Goal: Task Accomplishment & Management: Manage account settings

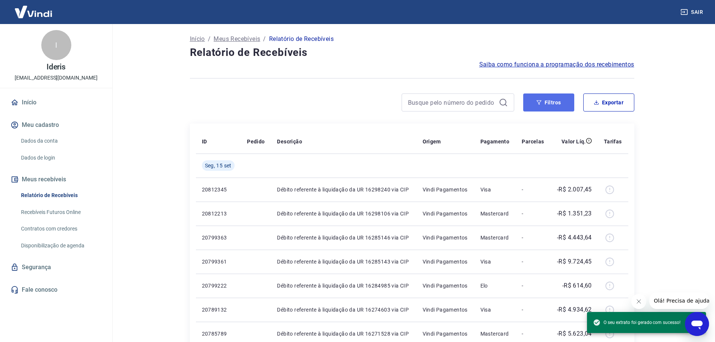
click at [545, 100] on button "Filtros" at bounding box center [548, 102] width 51 height 18
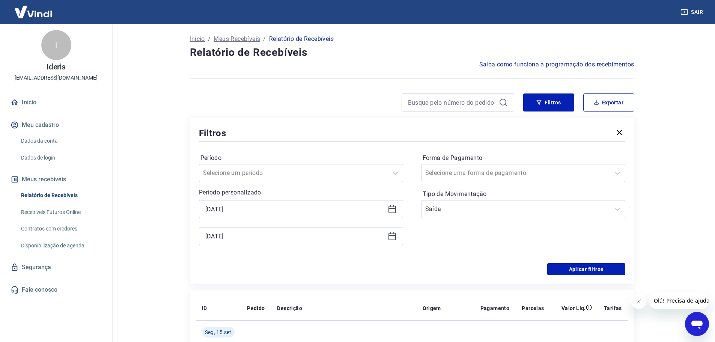
click at [391, 210] on icon at bounding box center [392, 208] width 9 height 9
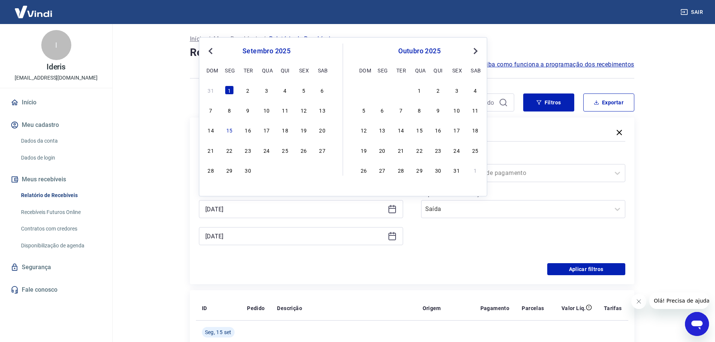
click at [211, 51] on span "Previous Month" at bounding box center [211, 51] width 0 height 9
click at [207, 187] on div "31" at bounding box center [210, 189] width 9 height 9
type input "[DATE]"
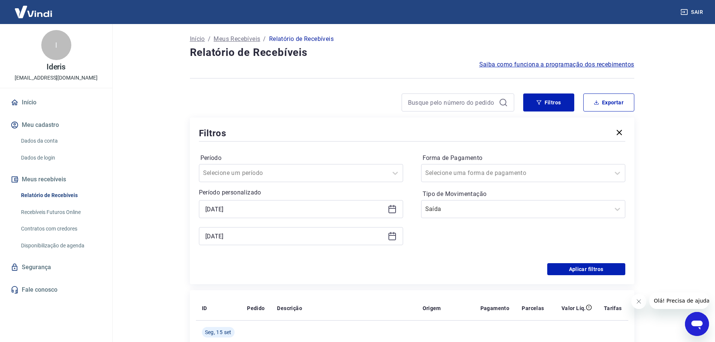
click at [393, 239] on icon at bounding box center [392, 235] width 9 height 9
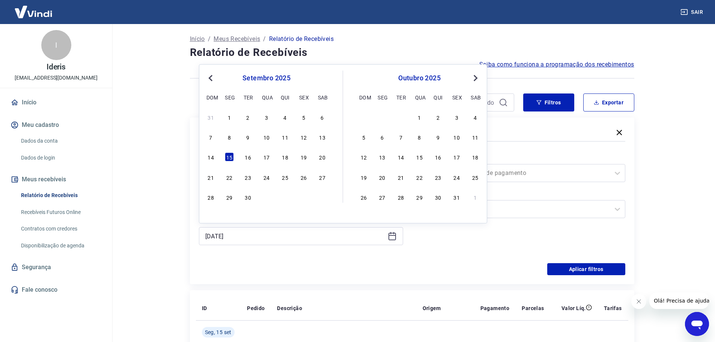
click at [209, 84] on div "[DATE] dom seg ter qua qui sex sab" at bounding box center [266, 87] width 122 height 32
click at [458, 198] on div "31" at bounding box center [456, 196] width 9 height 9
type input "[DATE]"
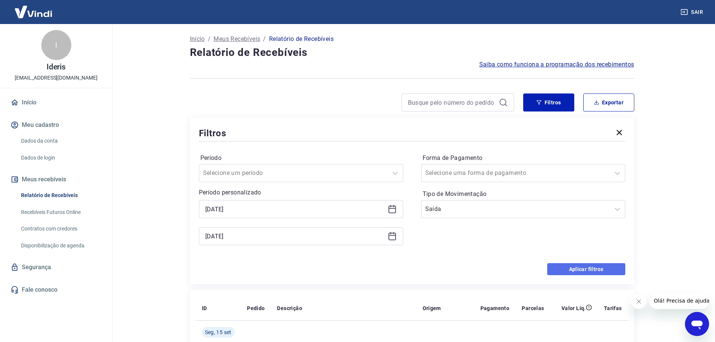
click at [595, 269] on button "Aplicar filtros" at bounding box center [586, 269] width 78 height 12
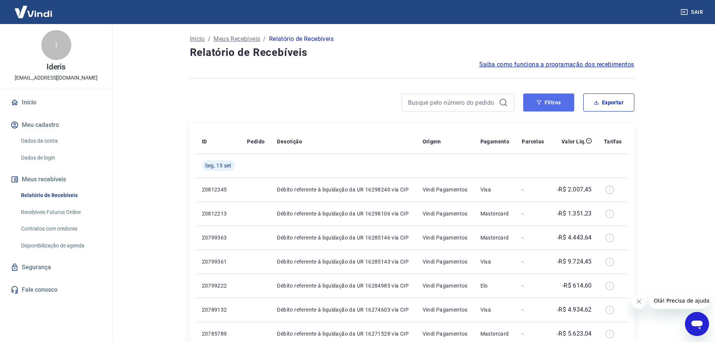
click at [543, 94] on button "Filtros" at bounding box center [548, 102] width 51 height 18
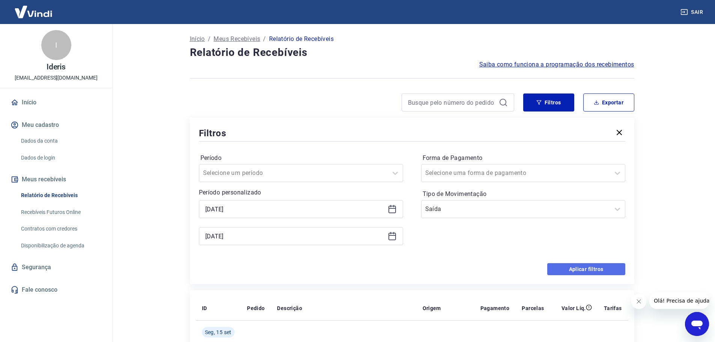
click at [606, 269] on button "Aplicar filtros" at bounding box center [586, 269] width 78 height 12
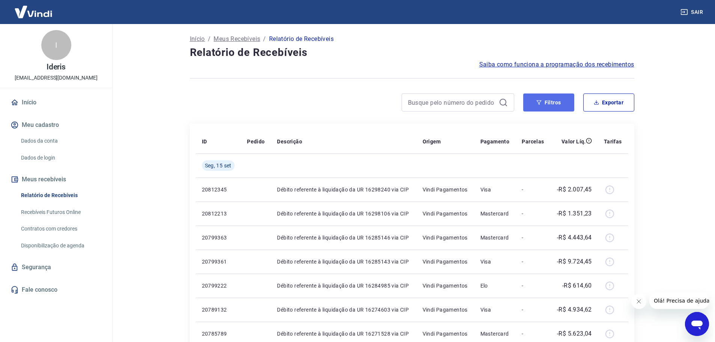
click at [540, 100] on icon "button" at bounding box center [538, 102] width 5 height 5
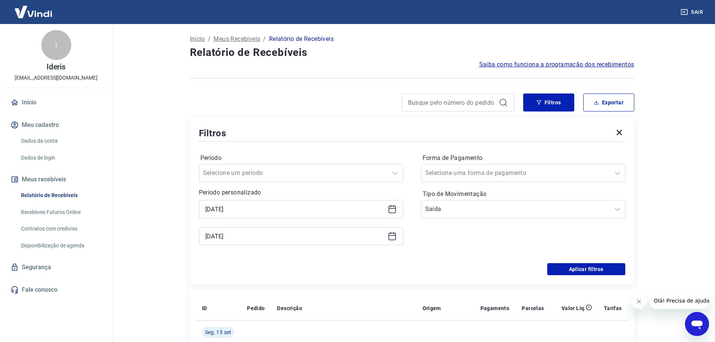
click at [393, 239] on icon at bounding box center [392, 235] width 9 height 9
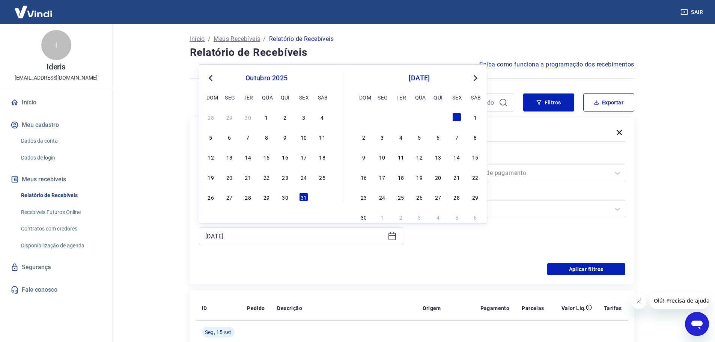
click at [211, 78] on span "Previous Month" at bounding box center [211, 78] width 0 height 9
click at [210, 216] on div "31" at bounding box center [210, 216] width 9 height 9
type input "[DATE]"
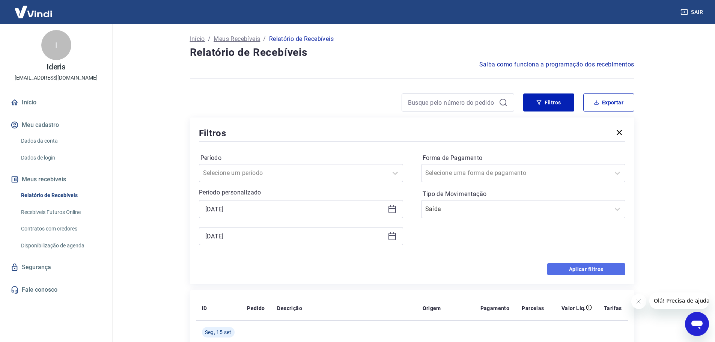
click at [584, 266] on button "Aplicar filtros" at bounding box center [586, 269] width 78 height 12
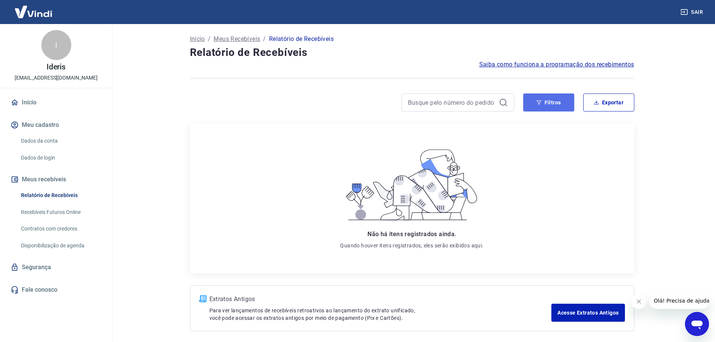
click at [549, 101] on button "Filtros" at bounding box center [548, 102] width 51 height 18
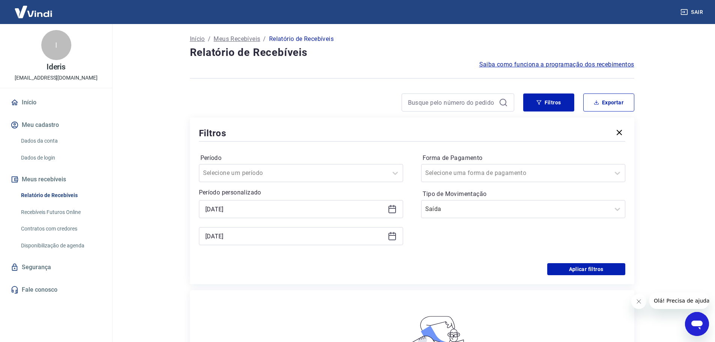
click at [393, 206] on icon at bounding box center [393, 206] width 1 height 2
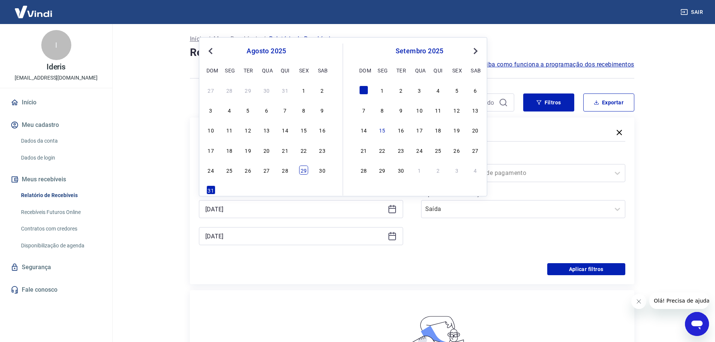
click at [303, 169] on div "29" at bounding box center [303, 169] width 9 height 9
type input "[DATE]"
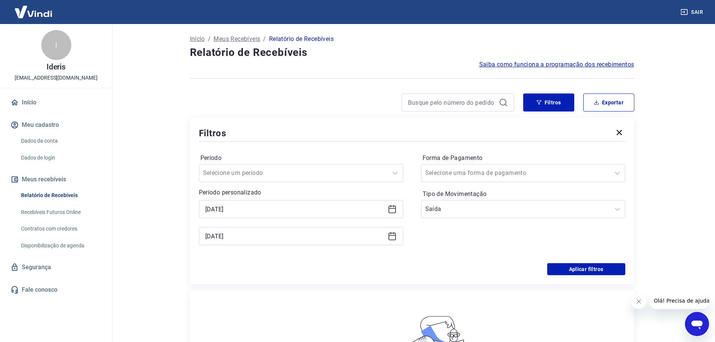
click at [391, 236] on icon at bounding box center [392, 235] width 9 height 9
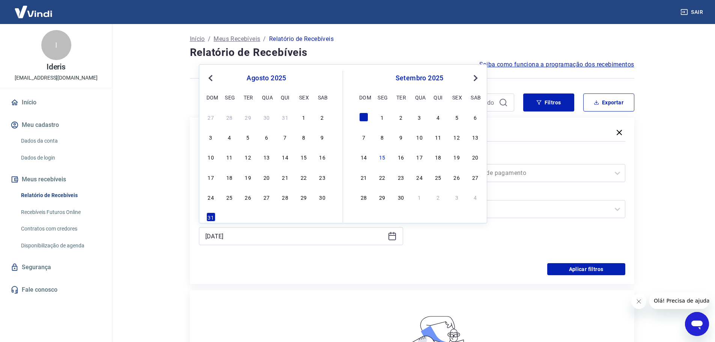
click at [450, 281] on div "Filtros Período Selecione um período Período personalizado Selected date: [DATE…" at bounding box center [412, 200] width 444 height 167
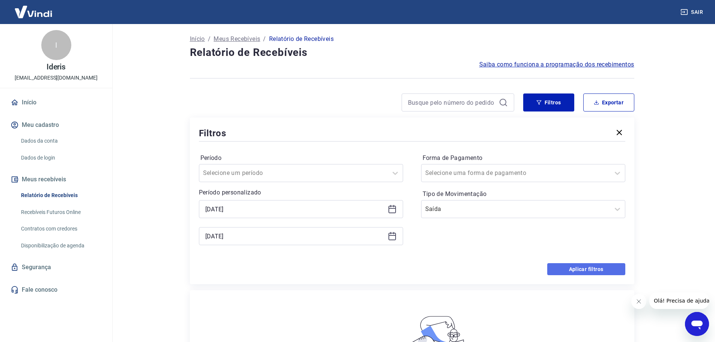
click at [579, 270] on button "Aplicar filtros" at bounding box center [586, 269] width 78 height 12
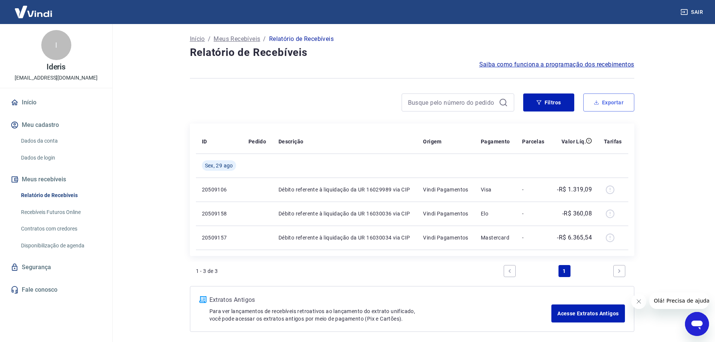
click at [609, 103] on button "Exportar" at bounding box center [608, 102] width 51 height 18
type input "[DATE]"
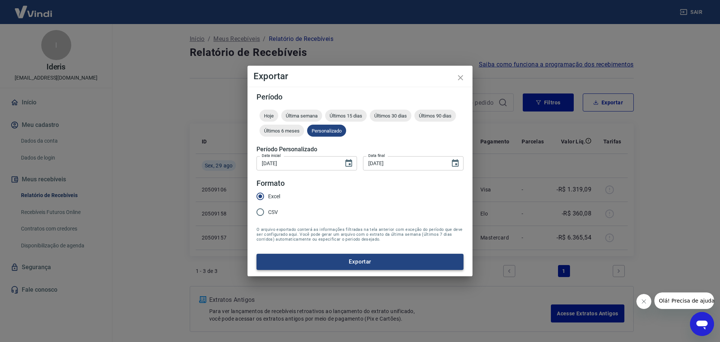
click at [371, 264] on button "Exportar" at bounding box center [360, 262] width 207 height 16
